Goal: Information Seeking & Learning: Check status

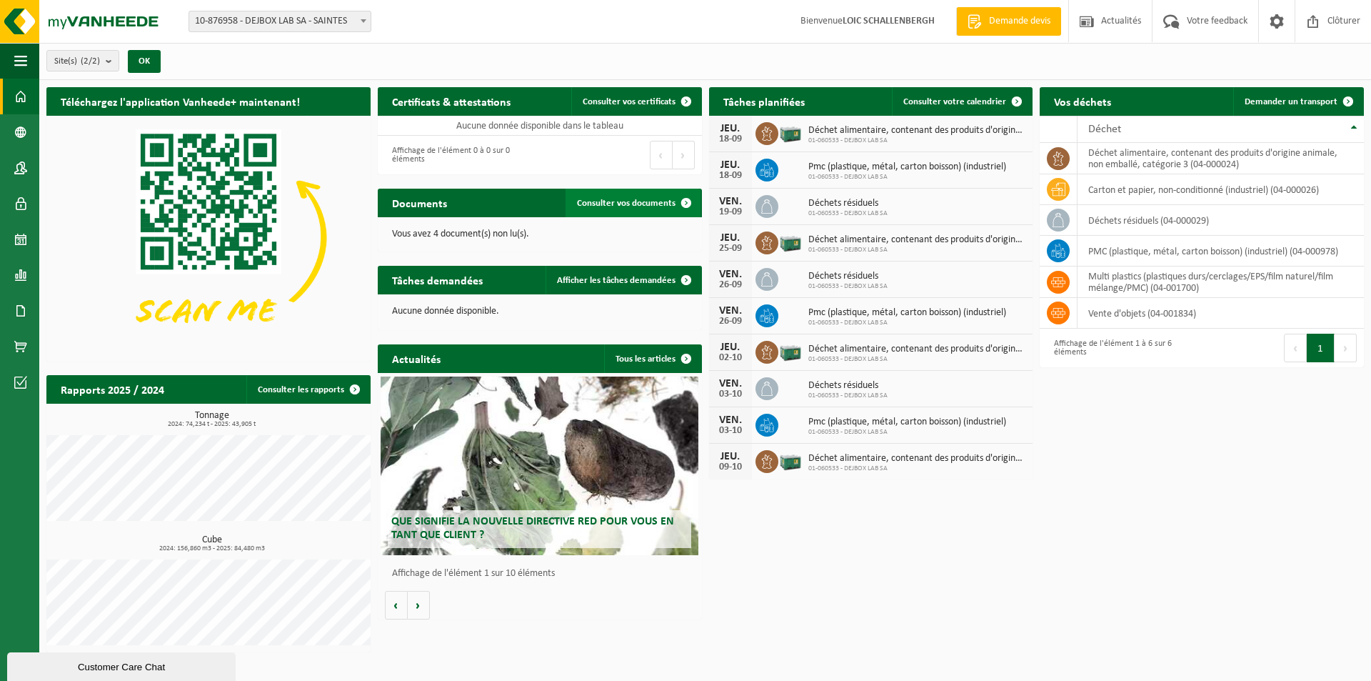
click at [623, 205] on span "Consulter vos documents" at bounding box center [626, 203] width 99 height 9
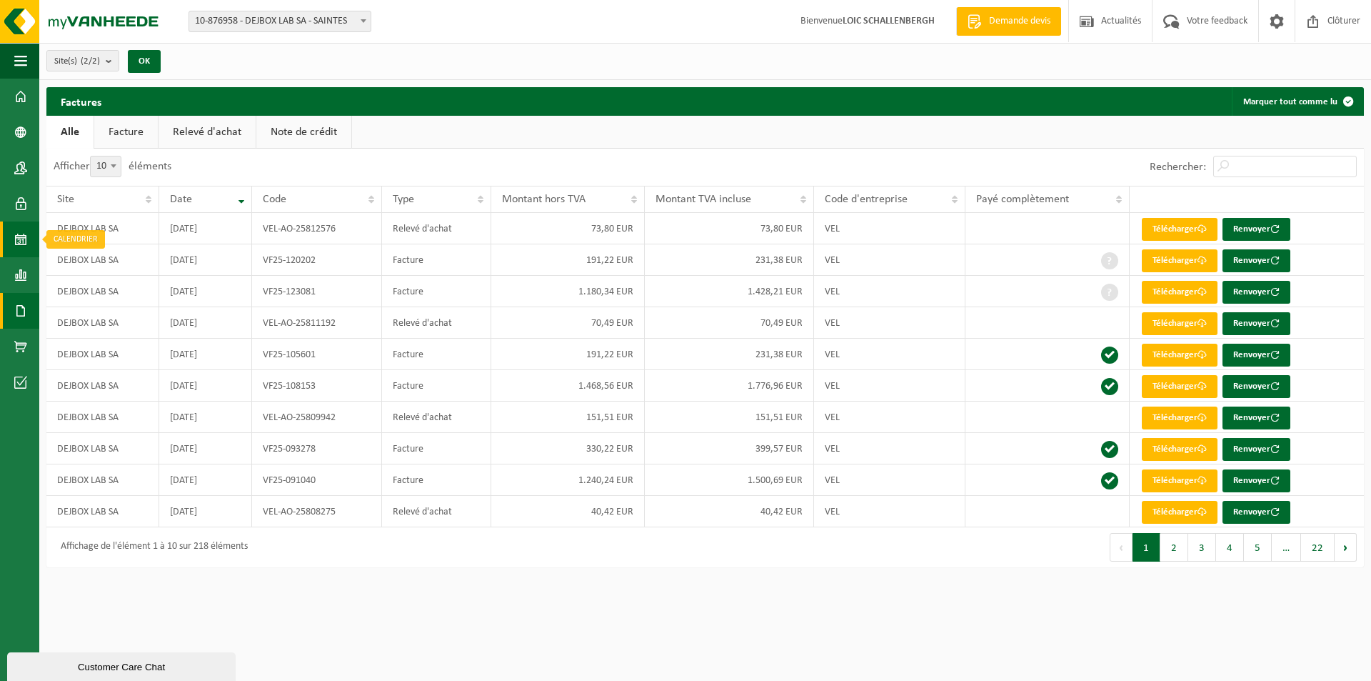
click at [24, 236] on span at bounding box center [20, 239] width 13 height 36
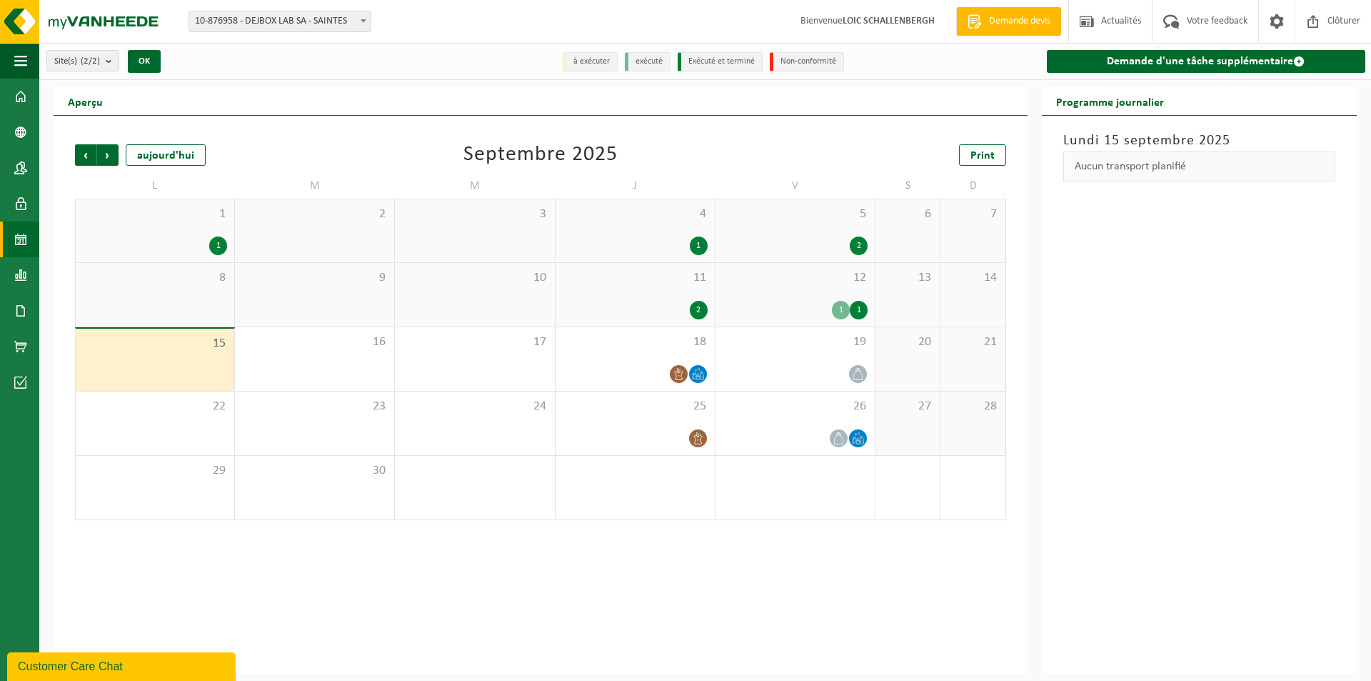
click at [788, 282] on span "12" at bounding box center [795, 278] width 145 height 16
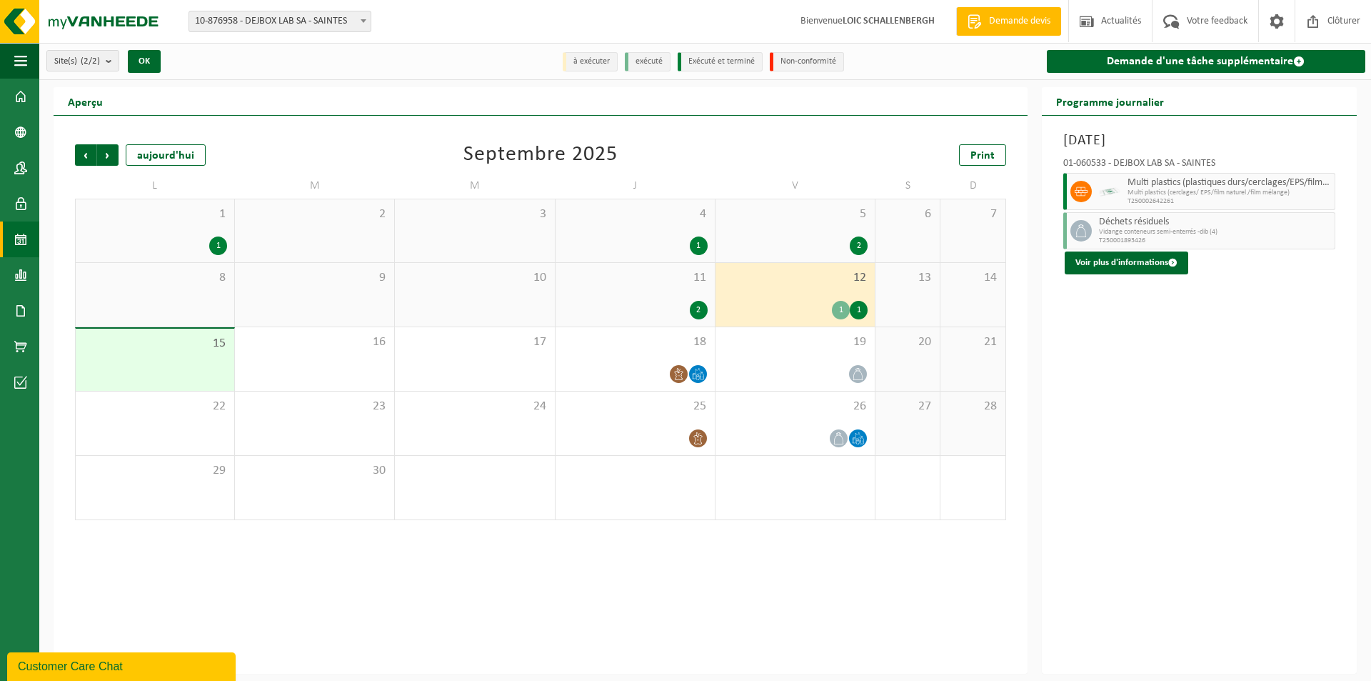
click at [670, 286] on div "11 2" at bounding box center [635, 295] width 159 height 64
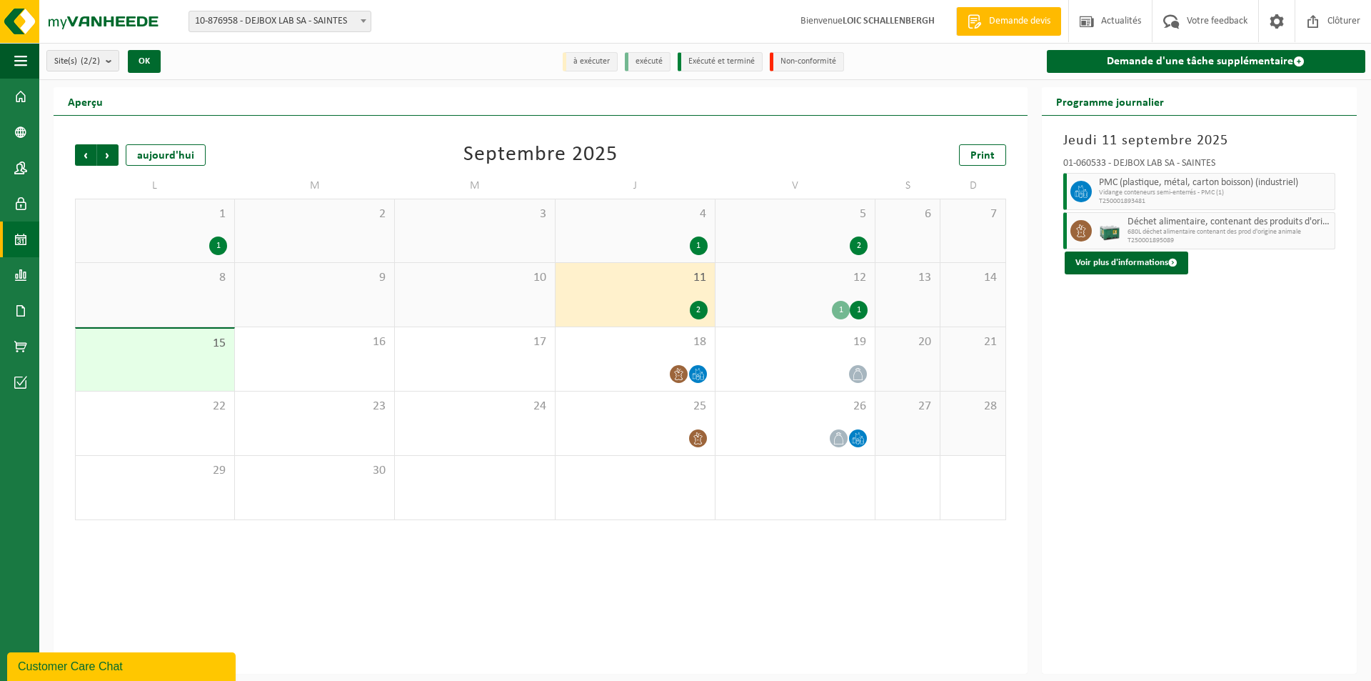
click at [656, 234] on div "4 1" at bounding box center [635, 230] width 159 height 63
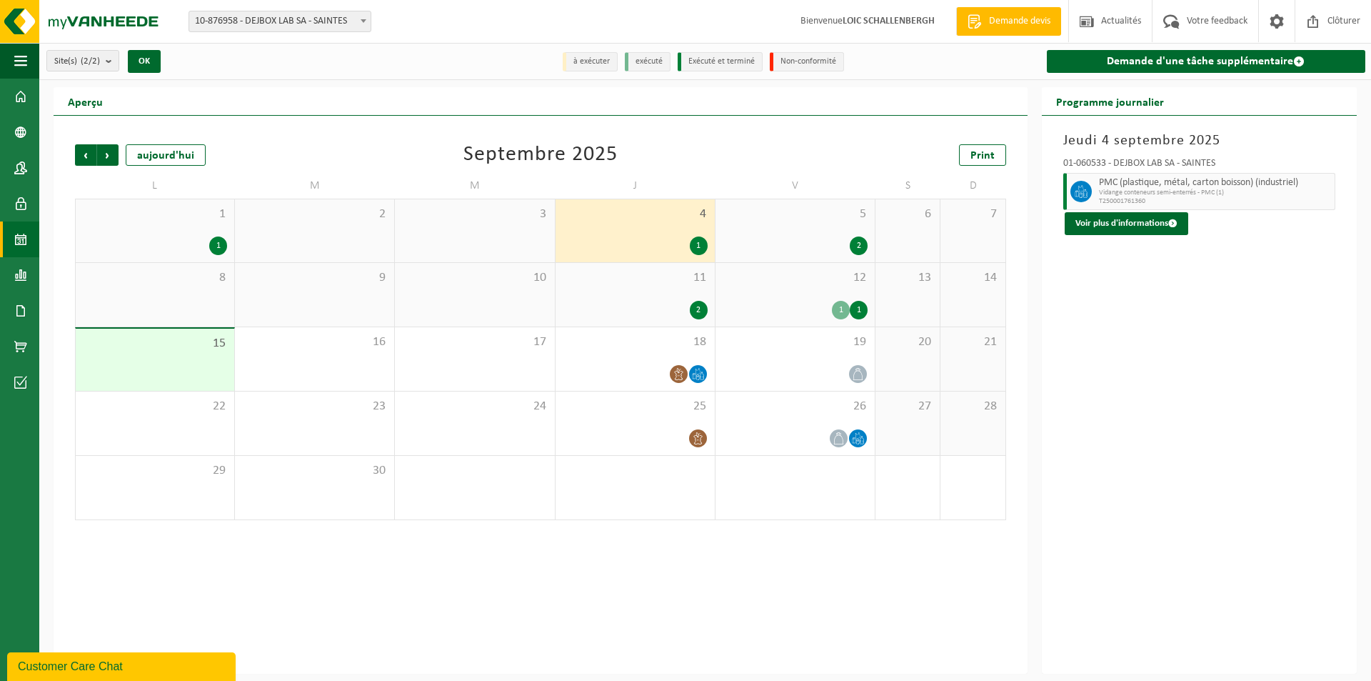
click at [811, 232] on div "5 2" at bounding box center [795, 230] width 159 height 63
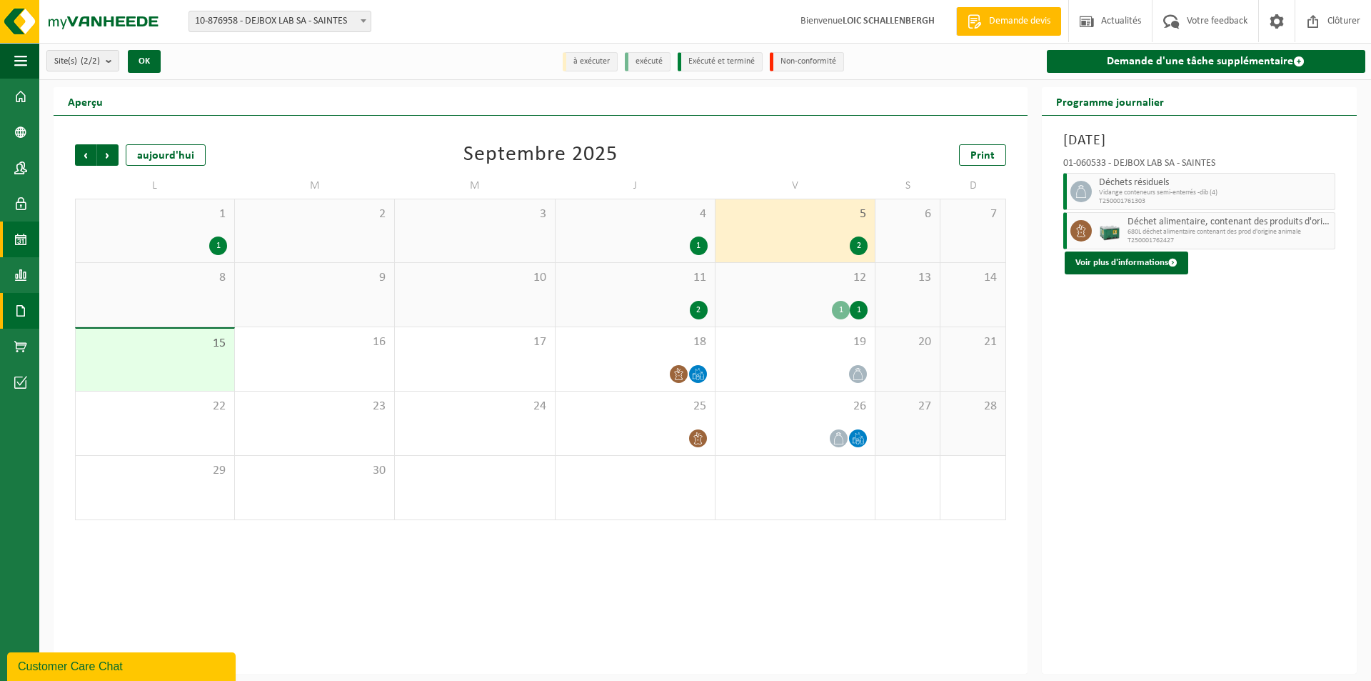
click at [28, 303] on link "Documents" at bounding box center [19, 311] width 39 height 36
click at [95, 341] on span "Documents" at bounding box center [106, 341] width 47 height 27
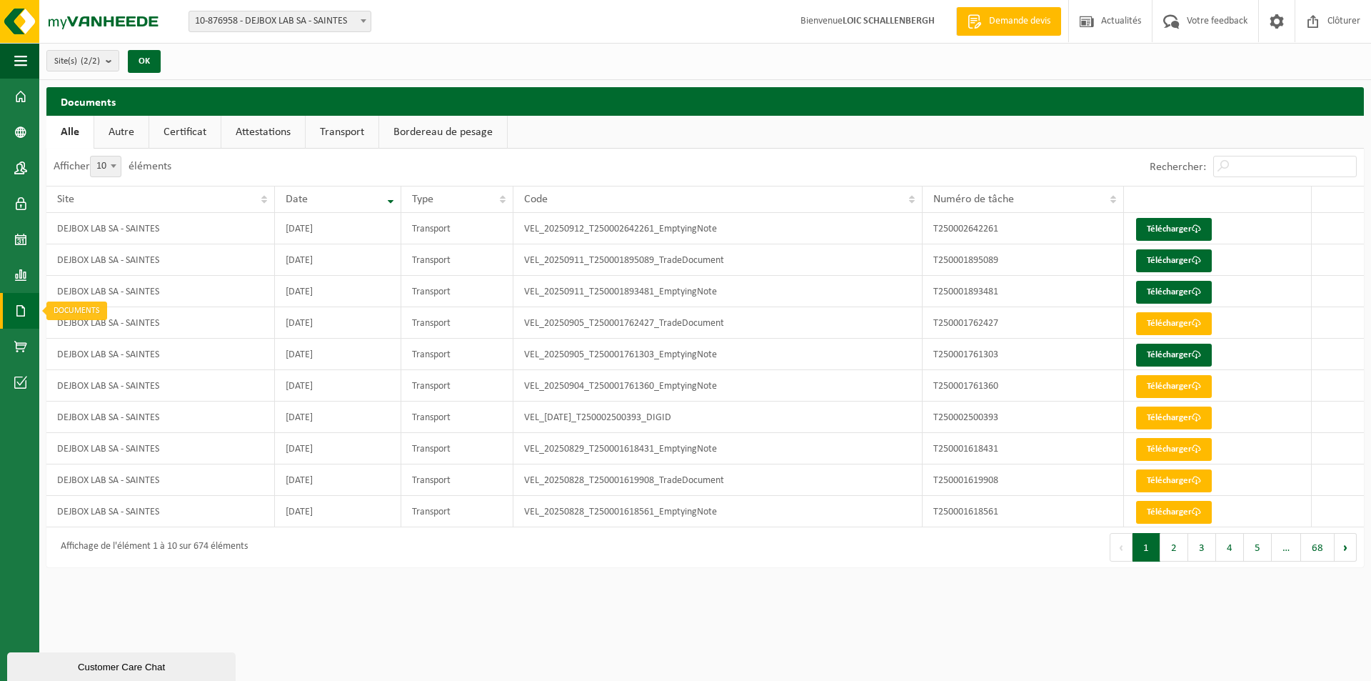
click at [20, 314] on span at bounding box center [20, 311] width 13 height 36
click at [101, 311] on span "Factures" at bounding box center [101, 310] width 36 height 27
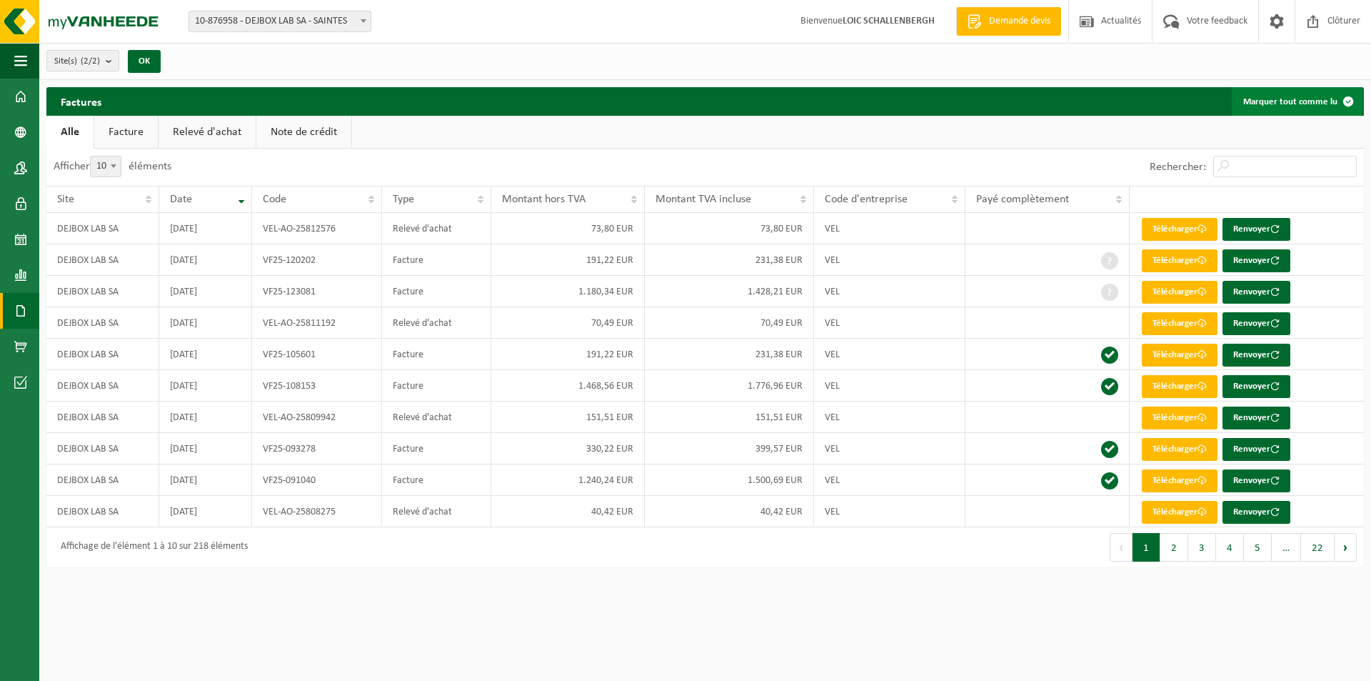
click at [1338, 91] on span at bounding box center [1348, 101] width 29 height 29
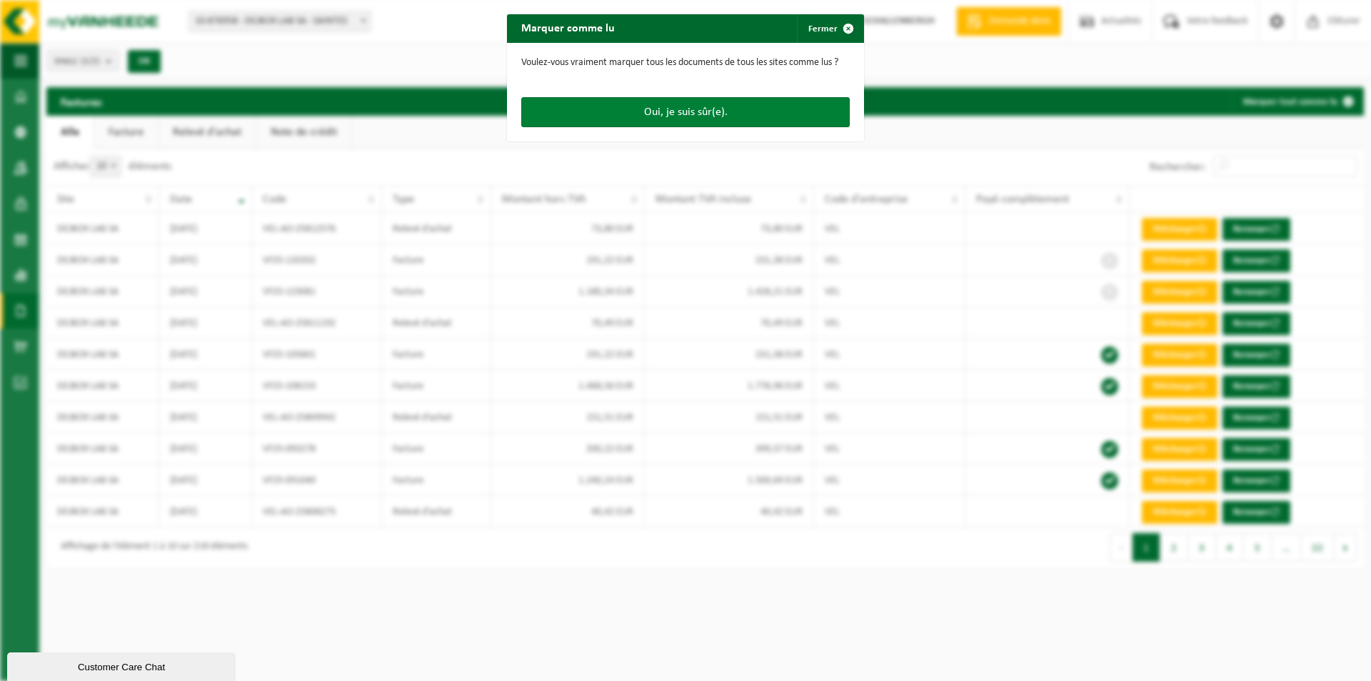
click at [596, 114] on button "Oui, je suis sûr(e)." at bounding box center [685, 112] width 329 height 30
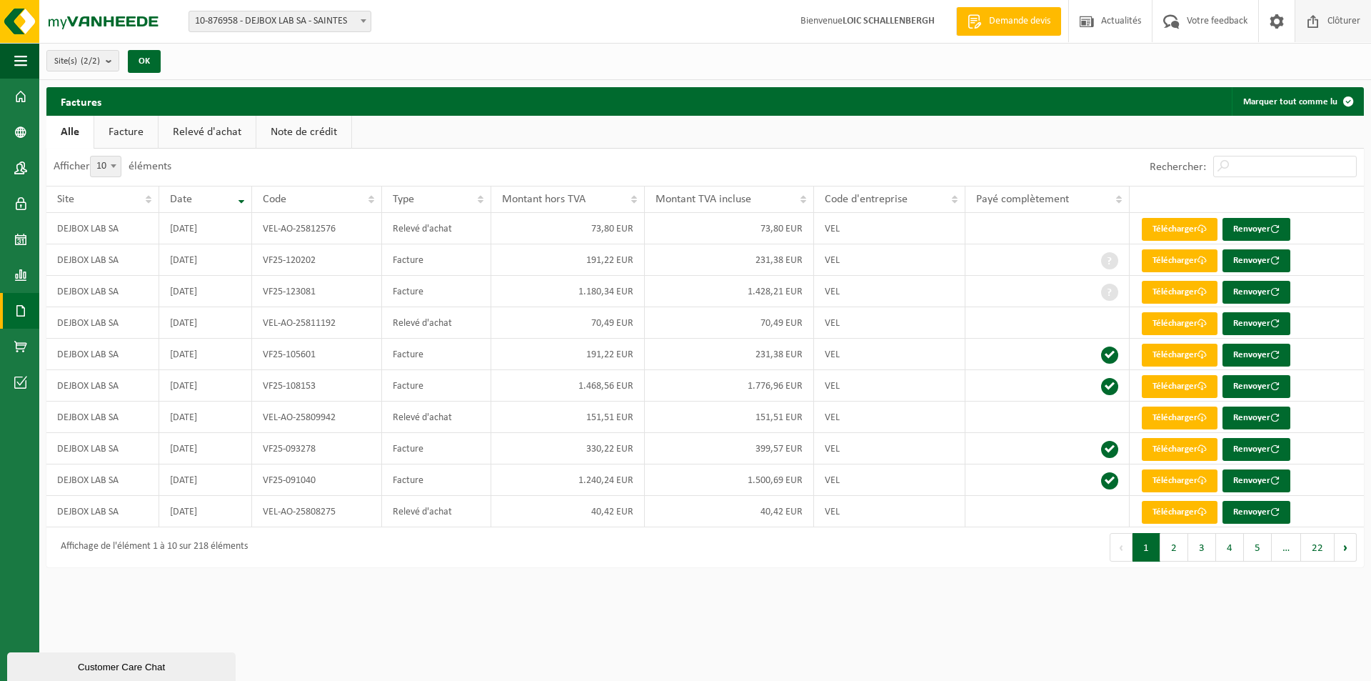
click at [1336, 34] on span "Clôturer" at bounding box center [1344, 21] width 40 height 42
